Goal: Check status: Check status

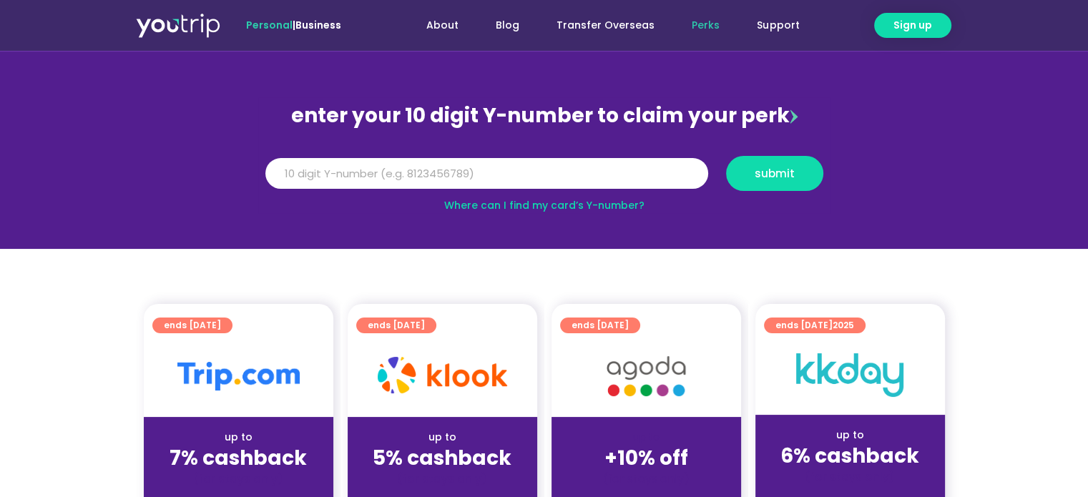
scroll to position [72, 0]
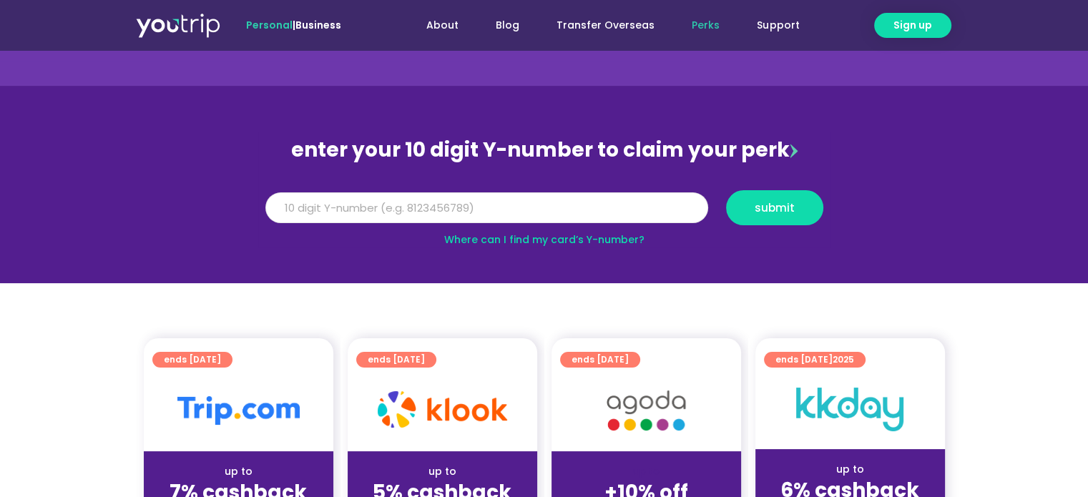
click at [423, 205] on input "Y Number" at bounding box center [486, 207] width 443 height 31
type input "8184360504"
click at [778, 208] on span "submit" at bounding box center [774, 207] width 40 height 11
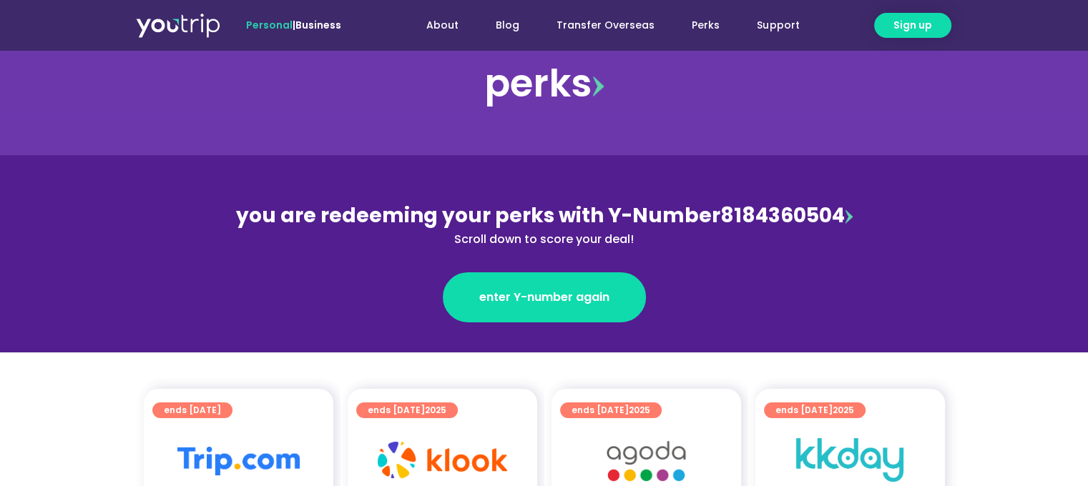
scroll to position [143, 0]
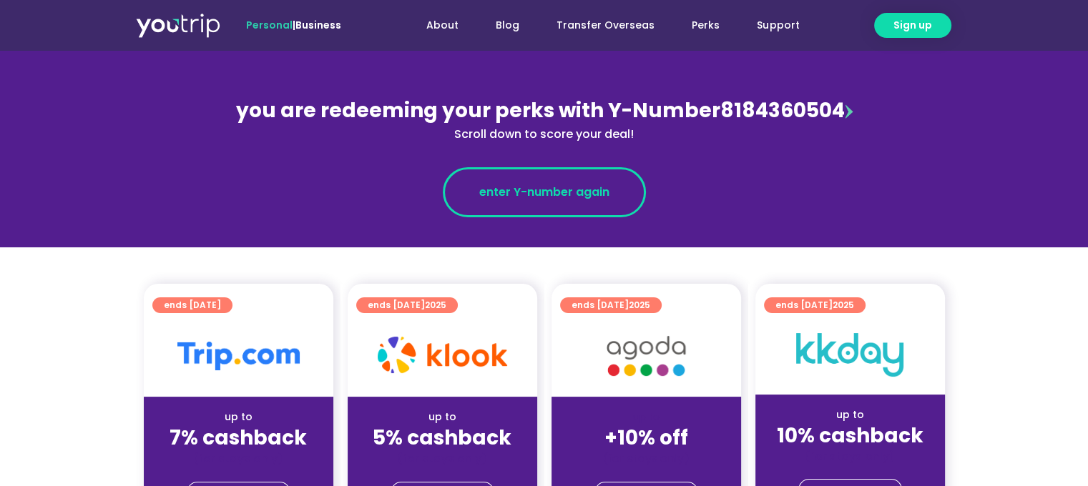
click at [581, 195] on span "enter Y-number again" at bounding box center [544, 192] width 130 height 17
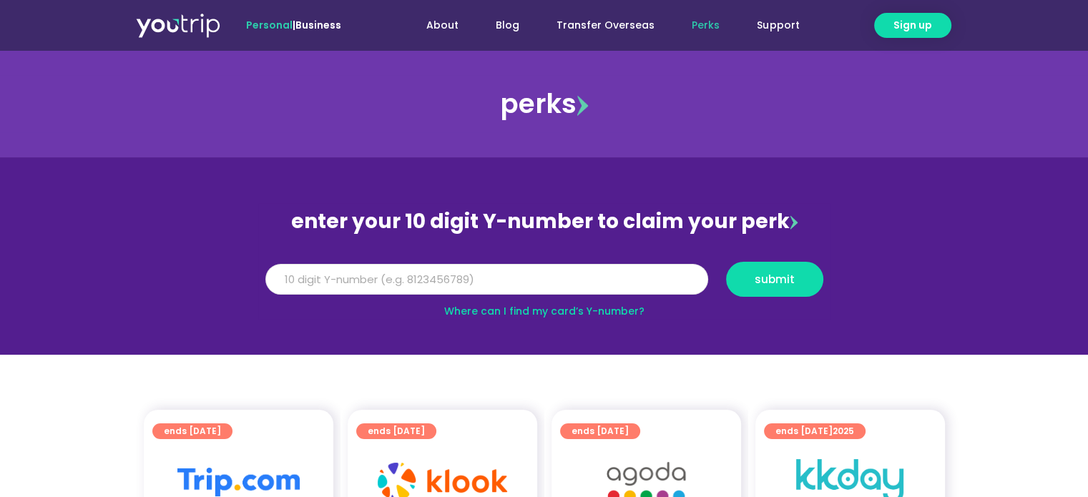
click at [380, 278] on input "Y Number" at bounding box center [486, 279] width 443 height 31
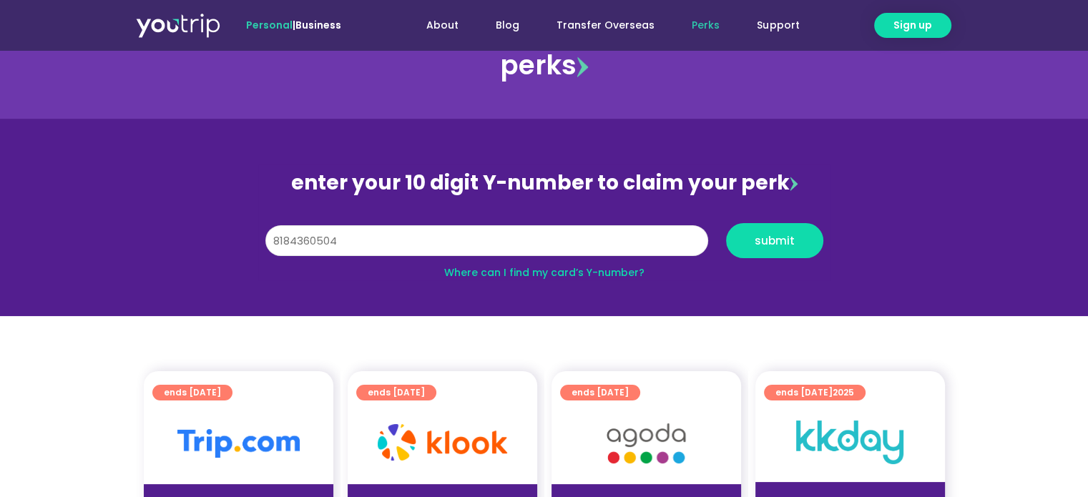
scroll to position [72, 0]
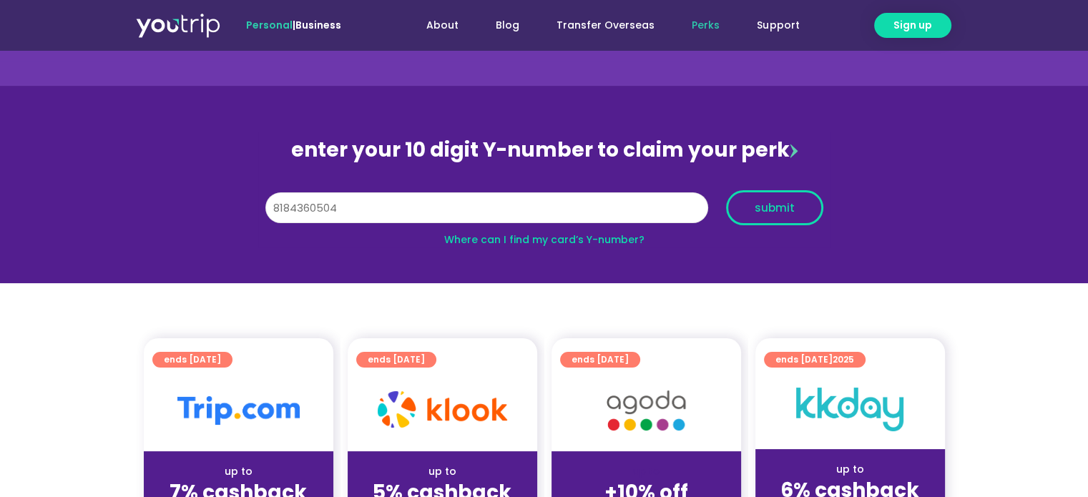
type input "8184360504"
click at [783, 208] on span "submit" at bounding box center [774, 207] width 40 height 11
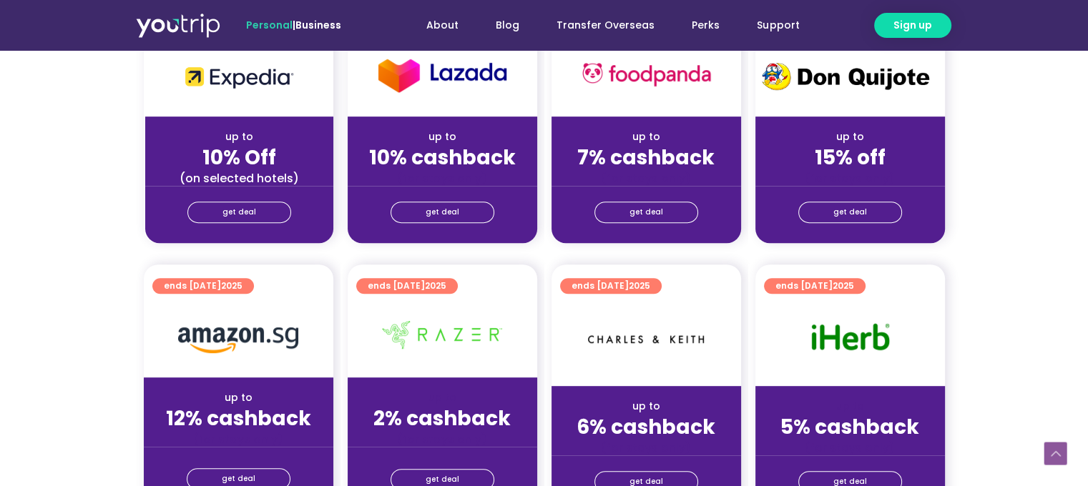
scroll to position [501, 0]
